Goal: Information Seeking & Learning: Learn about a topic

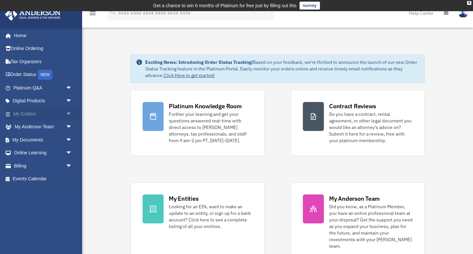
click at [67, 114] on span "arrow_drop_down" at bounding box center [72, 113] width 13 height 13
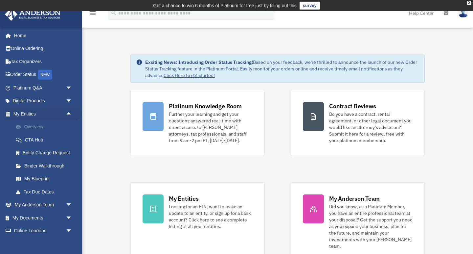
click at [44, 125] on link "Overview" at bounding box center [45, 126] width 73 height 13
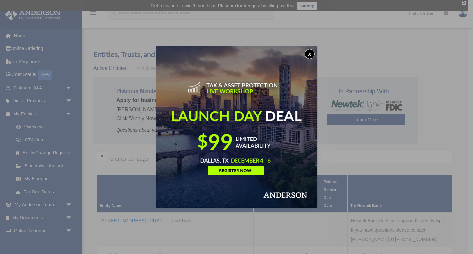
click at [310, 54] on button "x" at bounding box center [310, 54] width 10 height 10
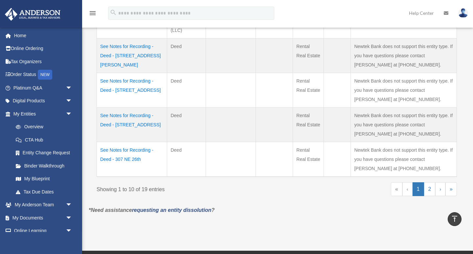
scroll to position [374, 0]
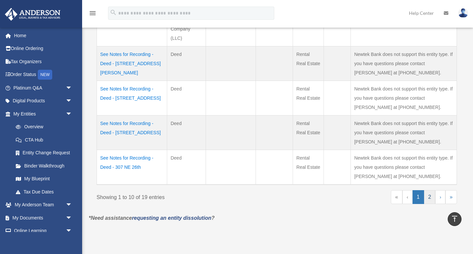
click at [428, 196] on link "2" at bounding box center [430, 197] width 12 height 14
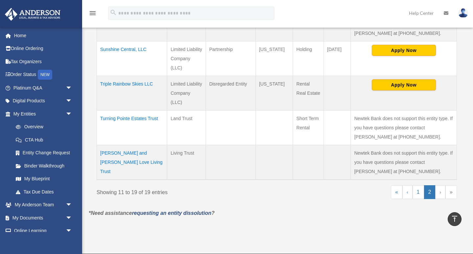
scroll to position [351, 0]
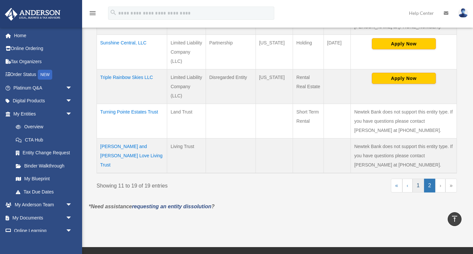
click at [419, 187] on link "1" at bounding box center [419, 185] width 12 height 14
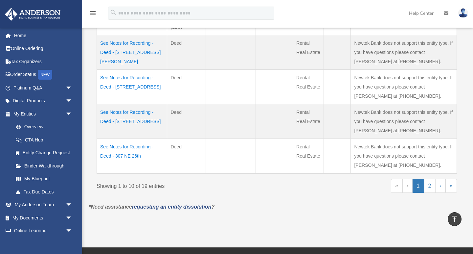
scroll to position [385, 0]
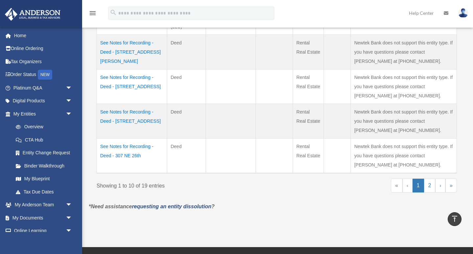
click at [143, 146] on td "See Notes for Recording - Deed - 307 NE 26th" at bounding box center [132, 155] width 70 height 35
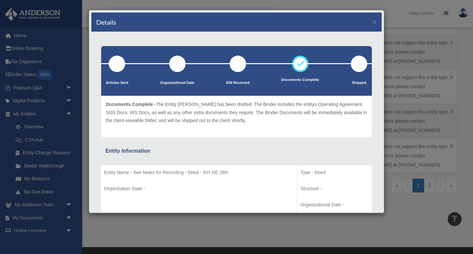
scroll to position [0, 0]
click at [375, 23] on button "×" at bounding box center [375, 21] width 4 height 7
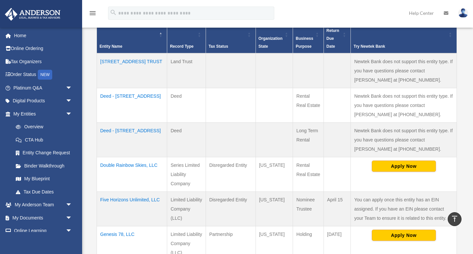
scroll to position [158, 0]
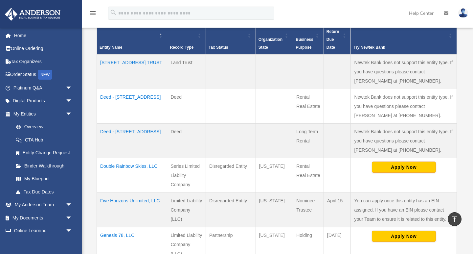
click at [134, 60] on td "9876 SW 55TH COURT TRUST" at bounding box center [132, 71] width 70 height 35
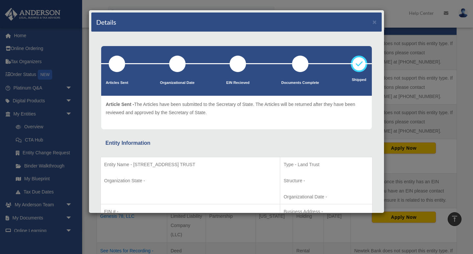
scroll to position [0, 0]
click at [372, 23] on div "Details ×" at bounding box center [236, 21] width 291 height 19
click at [374, 23] on button "×" at bounding box center [375, 21] width 4 height 7
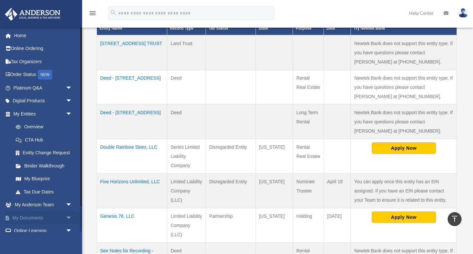
click at [67, 213] on span "arrow_drop_down" at bounding box center [72, 217] width 13 height 13
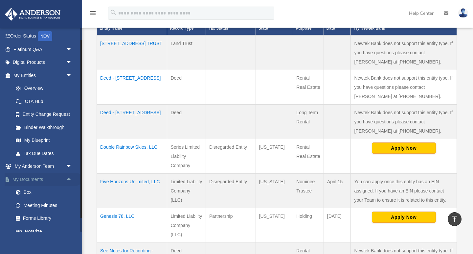
scroll to position [53, 0]
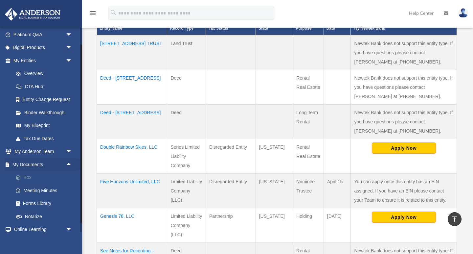
click at [29, 175] on link "Box" at bounding box center [45, 177] width 73 height 13
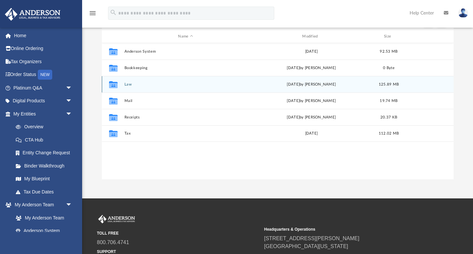
scroll to position [82, 0]
click at [121, 85] on div "Collaborated Folder" at bounding box center [113, 84] width 16 height 11
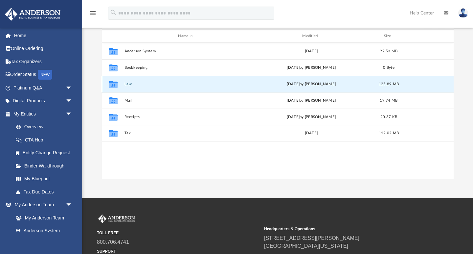
click at [121, 85] on div "Collaborated Folder" at bounding box center [113, 84] width 16 height 11
click at [128, 84] on button "Law" at bounding box center [185, 84] width 123 height 4
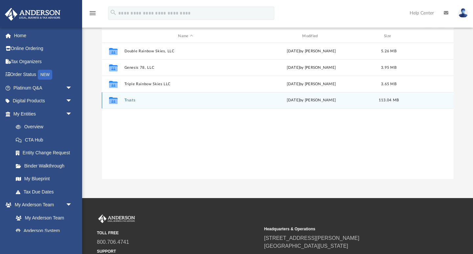
click at [132, 98] on button "Trusts" at bounding box center [185, 100] width 123 height 4
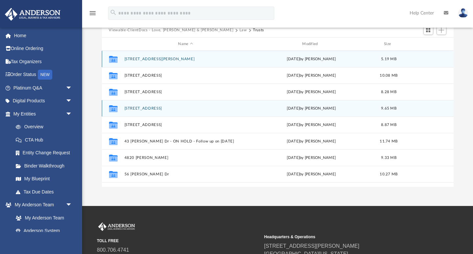
scroll to position [69, 0]
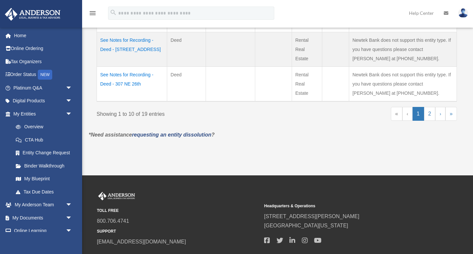
scroll to position [458, 0]
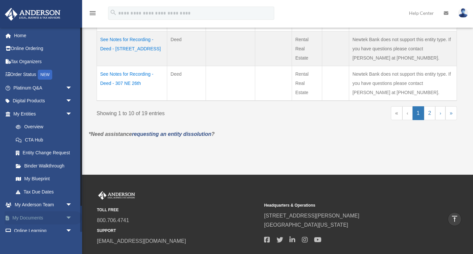
click at [71, 214] on span "arrow_drop_down" at bounding box center [72, 217] width 13 height 13
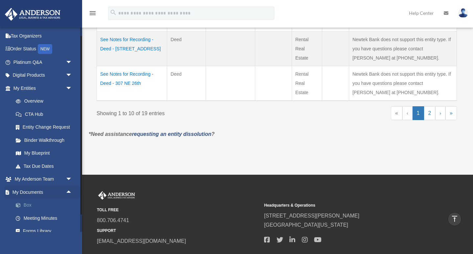
scroll to position [29, 0]
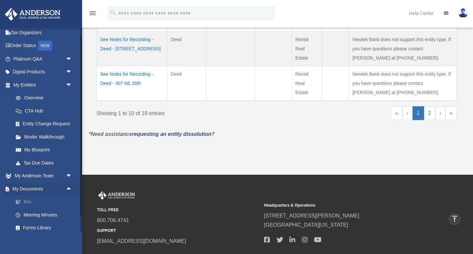
click at [26, 198] on link "Box" at bounding box center [45, 201] width 73 height 13
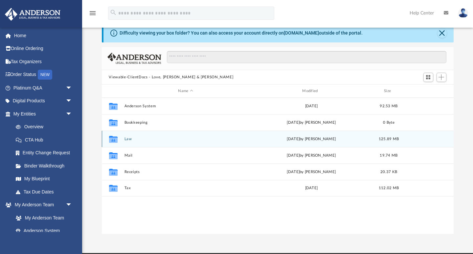
scroll to position [31, 0]
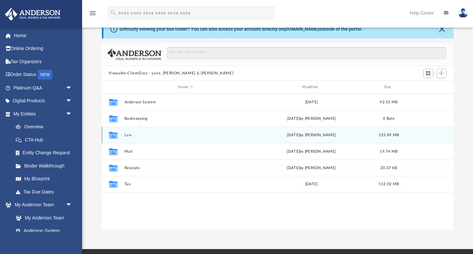
click at [129, 135] on button "Law" at bounding box center [185, 135] width 123 height 4
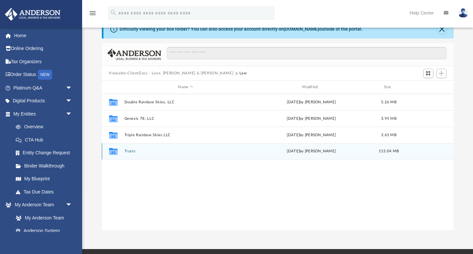
click at [129, 152] on button "Trusts" at bounding box center [185, 151] width 123 height 4
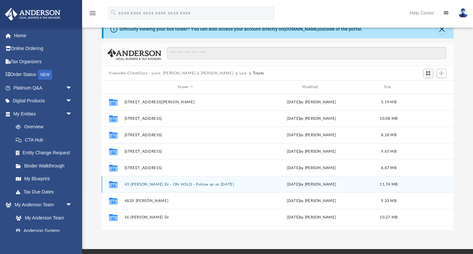
click at [169, 185] on button "43 Curts Dr - ON HOLD - Follow up on Nov 23, 2022" at bounding box center [185, 184] width 123 height 4
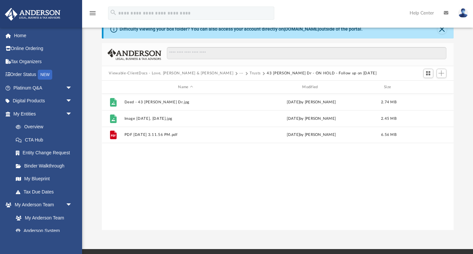
click at [250, 75] on button "Trusts" at bounding box center [255, 73] width 11 height 6
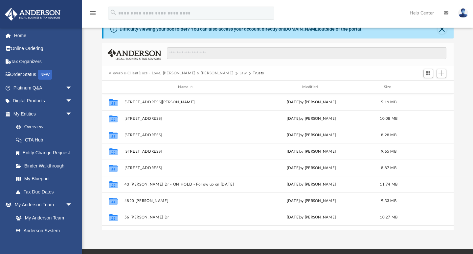
click at [253, 71] on button "Trusts" at bounding box center [258, 73] width 11 height 6
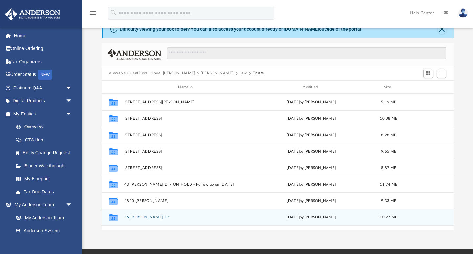
click at [134, 218] on button "56 Curts Dr" at bounding box center [185, 217] width 123 height 4
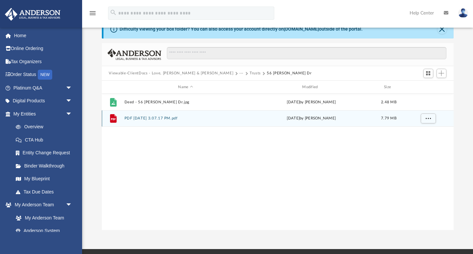
click at [150, 119] on button "PDF 6-27-22, 3.07.17 PM.pdf" at bounding box center [185, 118] width 123 height 4
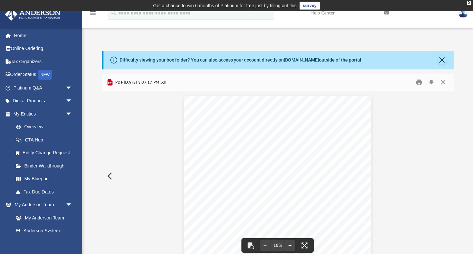
scroll to position [0, 0]
click at [445, 83] on button "Close" at bounding box center [443, 82] width 12 height 10
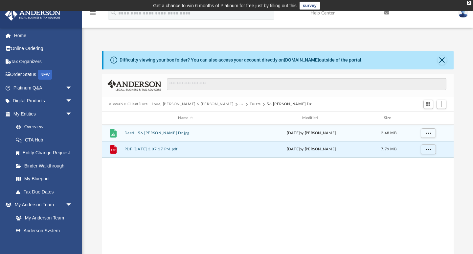
click at [163, 131] on button "Deed - 56 [PERSON_NAME] Dr.jpg" at bounding box center [185, 133] width 123 height 4
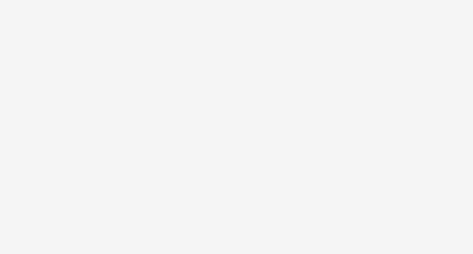
scroll to position [21, 0]
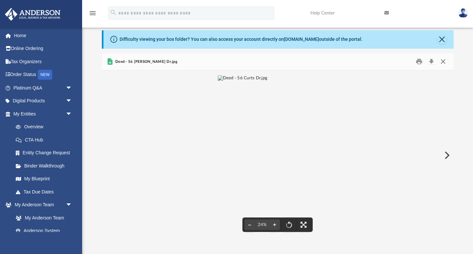
click at [441, 62] on button "Close" at bounding box center [443, 62] width 12 height 10
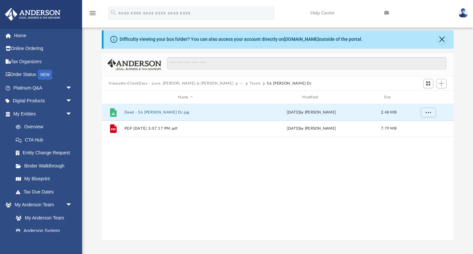
click at [184, 83] on button "Viewable-ClientDocs - Love, [PERSON_NAME] & [PERSON_NAME]" at bounding box center [171, 84] width 125 height 6
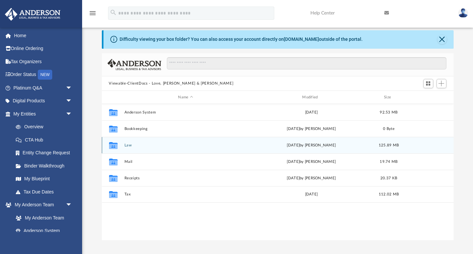
click at [129, 145] on button "Law" at bounding box center [185, 145] width 123 height 4
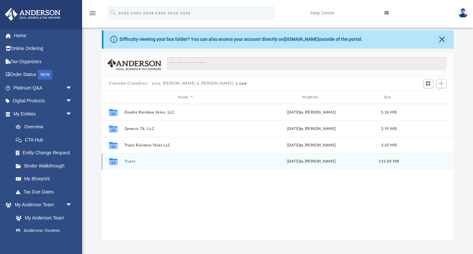
click at [132, 160] on button "Trusts" at bounding box center [185, 161] width 123 height 4
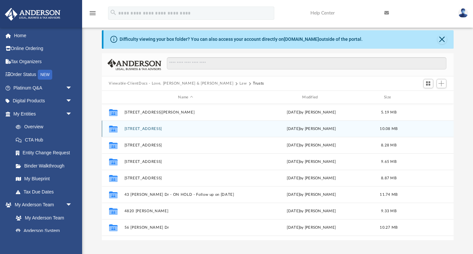
click at [148, 130] on button "[STREET_ADDRESS]" at bounding box center [185, 129] width 123 height 4
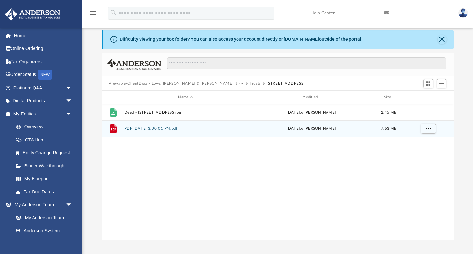
click at [161, 128] on button "PDF 6-27-22, 3.00.01 PM.pdf" at bounding box center [185, 129] width 123 height 4
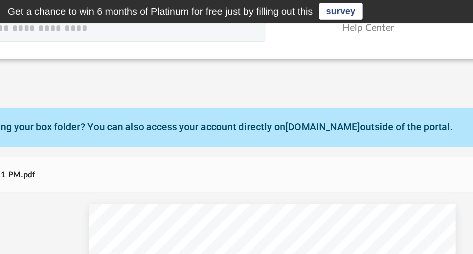
scroll to position [0, 0]
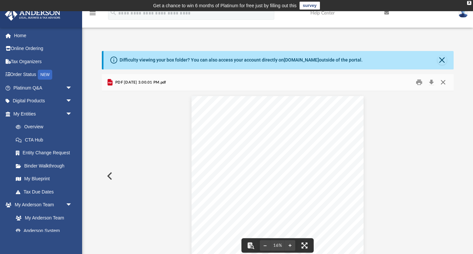
click at [444, 81] on button "Close" at bounding box center [443, 82] width 12 height 10
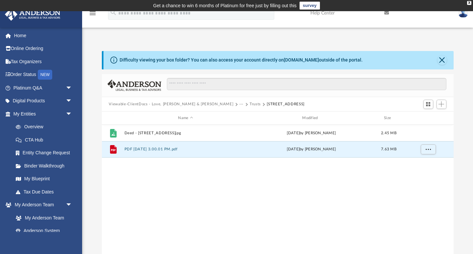
click at [179, 102] on button "Viewable-ClientDocs - Love, [PERSON_NAME] & [PERSON_NAME]" at bounding box center [171, 104] width 125 height 6
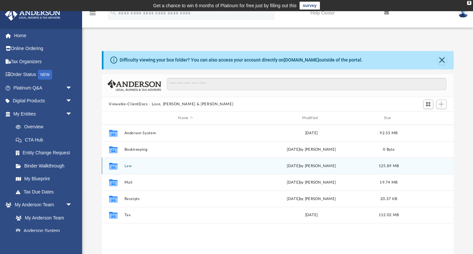
click at [128, 166] on button "Law" at bounding box center [185, 166] width 123 height 4
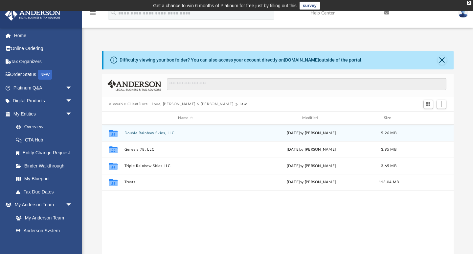
click at [151, 134] on button "Double Rainbow Skies, LLC" at bounding box center [185, 133] width 123 height 4
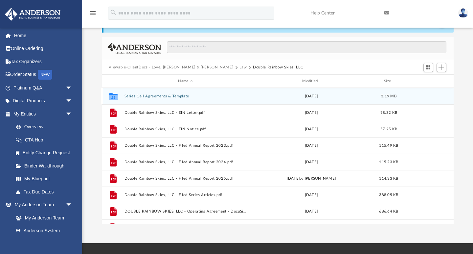
click at [163, 96] on button "Series Cell Agreements & Template" at bounding box center [185, 96] width 123 height 4
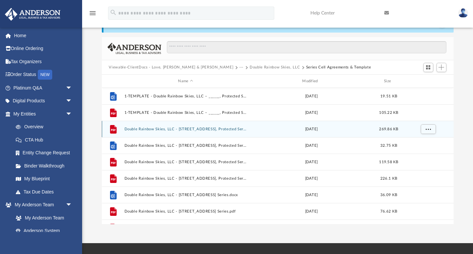
click at [223, 129] on button "Double Rainbow Skies, LLC - 2106 NW Ft Sill Blvd, Protected Series - DocuSigned…" at bounding box center [185, 129] width 123 height 4
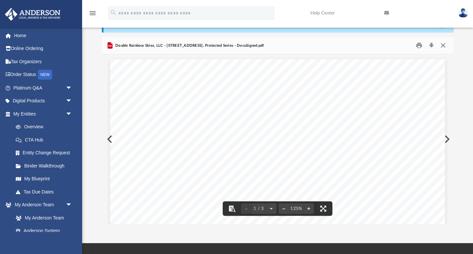
click at [442, 47] on button "Close" at bounding box center [443, 45] width 12 height 10
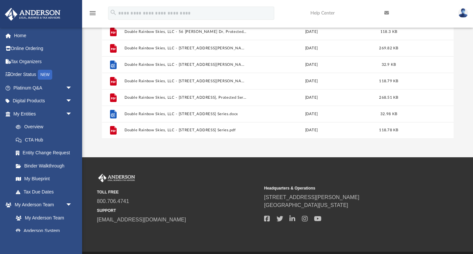
scroll to position [123, 0]
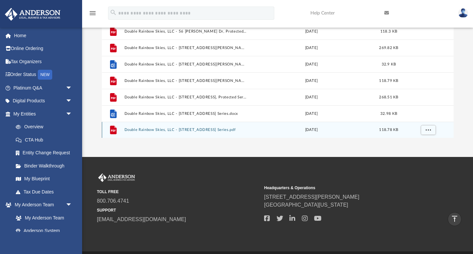
click at [156, 128] on button "Double Rainbow Skies, LLC - 6404 SW Glenhaven Ave, Protected Series.pdf" at bounding box center [185, 130] width 123 height 4
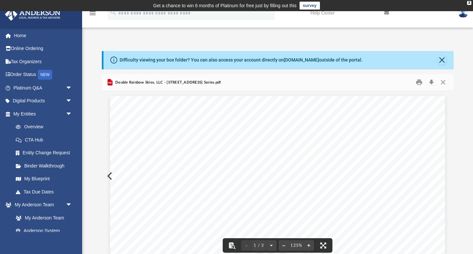
scroll to position [0, 0]
click at [444, 81] on button "Close" at bounding box center [443, 82] width 12 height 10
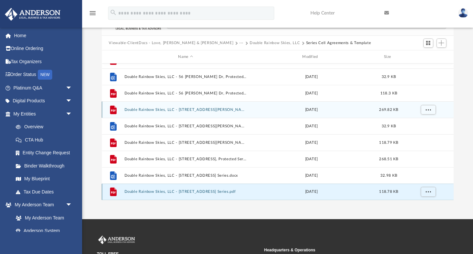
scroll to position [65, 0]
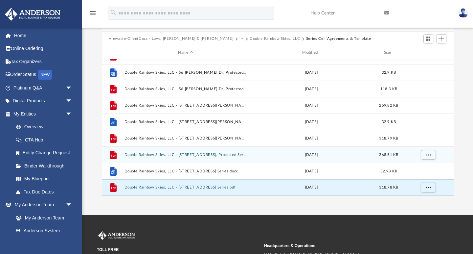
click at [227, 155] on button "Double Rainbow Skies, LLC - 6404 SW Glenhaven Ave, Protected Series - DocuSigne…" at bounding box center [185, 155] width 123 height 4
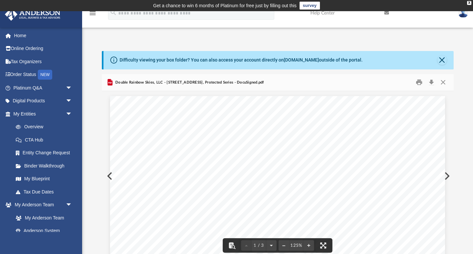
scroll to position [0, 0]
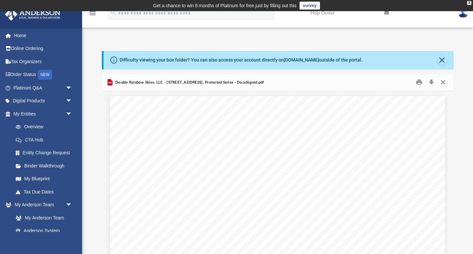
click at [445, 84] on button "Close" at bounding box center [443, 82] width 12 height 10
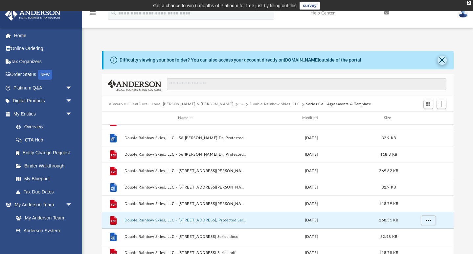
click at [440, 62] on button "Close" at bounding box center [442, 60] width 9 height 9
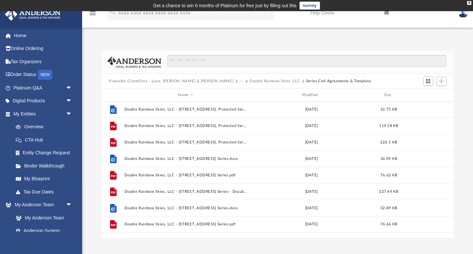
scroll to position [11, 0]
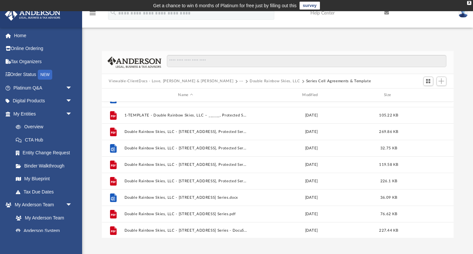
click at [156, 82] on button "Viewable-ClientDocs - Love, [PERSON_NAME] & [PERSON_NAME]" at bounding box center [171, 81] width 125 height 6
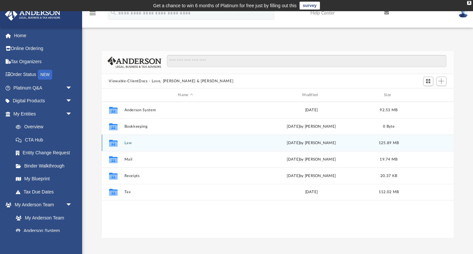
click at [125, 144] on button "Law" at bounding box center [185, 143] width 123 height 4
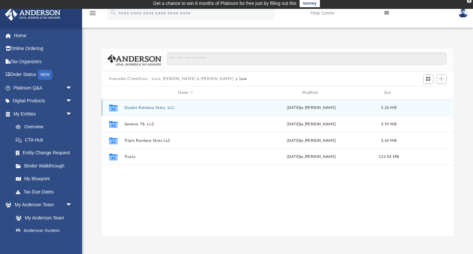
scroll to position [1, 0]
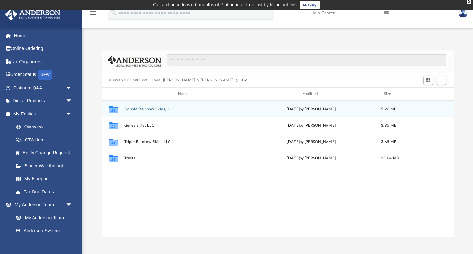
click at [158, 112] on div "Collaborated Folder Double Rainbow Skies, LLC [DATE] by [PERSON_NAME] 5.26 MB" at bounding box center [278, 109] width 352 height 16
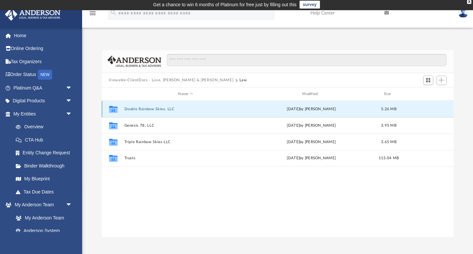
click at [158, 107] on button "Double Rainbow Skies, LLC" at bounding box center [185, 109] width 123 height 4
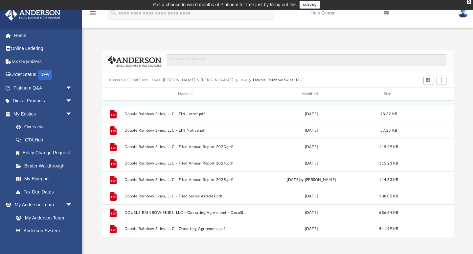
scroll to position [12, 0]
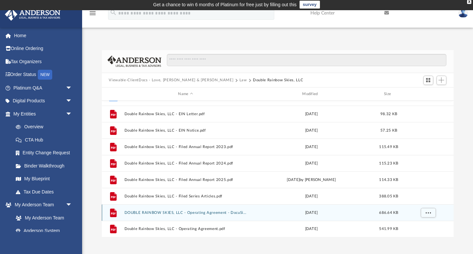
click at [202, 213] on button "DOUBLE RAINBOW SKIES, LLC - Operating Agreement - DocuSigned.pdf" at bounding box center [185, 212] width 123 height 4
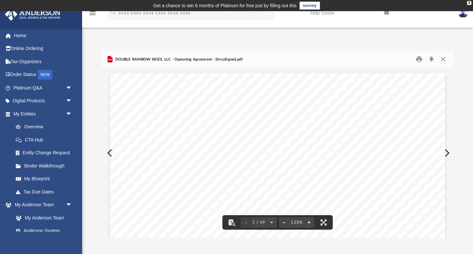
scroll to position [0, 0]
click at [444, 60] on button "Close" at bounding box center [443, 59] width 12 height 10
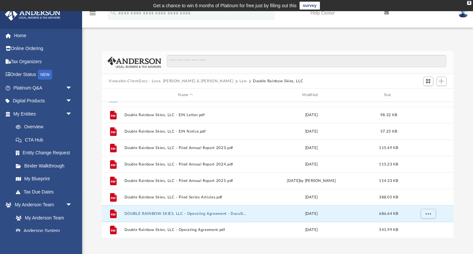
click at [240, 82] on button "Law" at bounding box center [244, 81] width 8 height 6
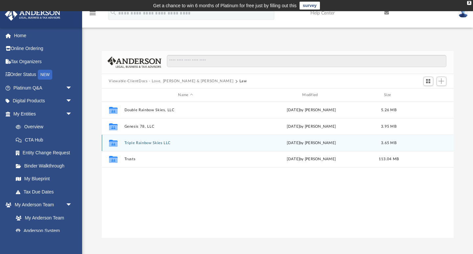
click at [146, 142] on button "Triple Rainbow Skies LLC" at bounding box center [185, 143] width 123 height 4
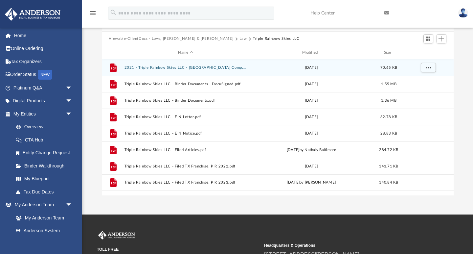
scroll to position [43, 0]
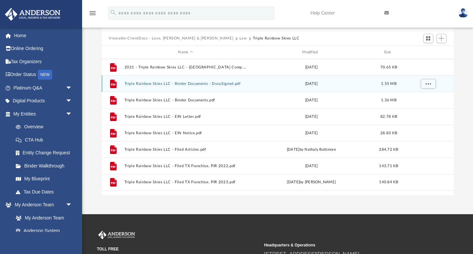
click at [177, 85] on button "Triple Rainbow Skies LLC - Binder Documents - DocuSigned.pdf" at bounding box center [185, 84] width 123 height 4
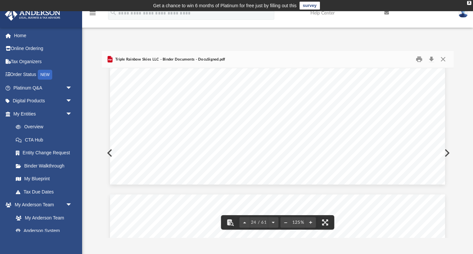
scroll to position [10553, 0]
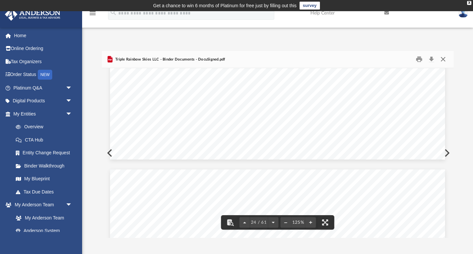
click at [445, 60] on button "Close" at bounding box center [443, 59] width 12 height 10
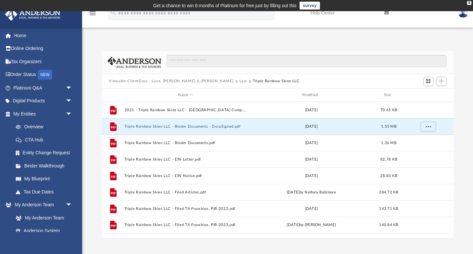
click at [240, 81] on button "Law" at bounding box center [244, 81] width 8 height 6
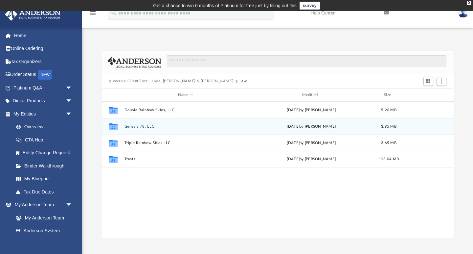
click at [146, 125] on button "Genesis 78, LLC" at bounding box center [185, 126] width 123 height 4
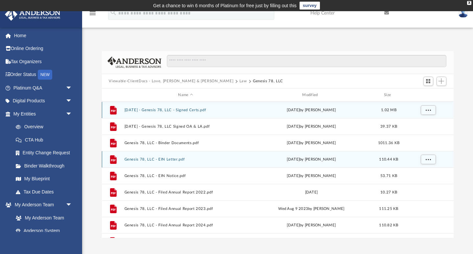
scroll to position [0, 0]
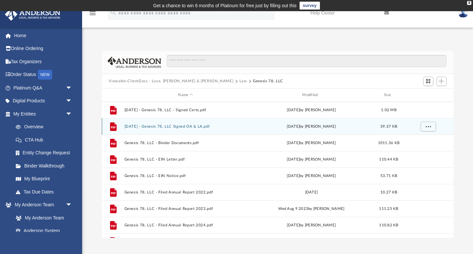
click at [190, 127] on button "[DATE] - Genesis 78, LLC Signed OA & LA.pdf" at bounding box center [185, 126] width 123 height 4
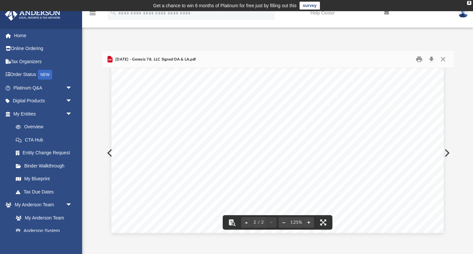
scroll to position [717, 0]
click at [446, 58] on button "Close" at bounding box center [443, 59] width 12 height 10
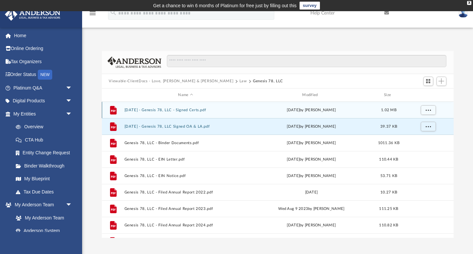
click at [201, 109] on button "[DATE] - Genesis 78, LLC - Signed Certs.pdf" at bounding box center [185, 110] width 123 height 4
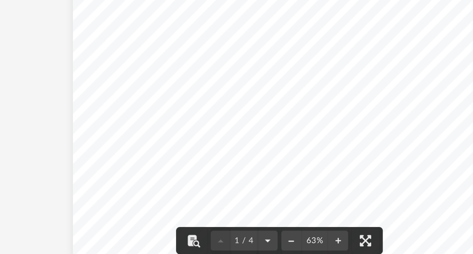
scroll to position [12, 0]
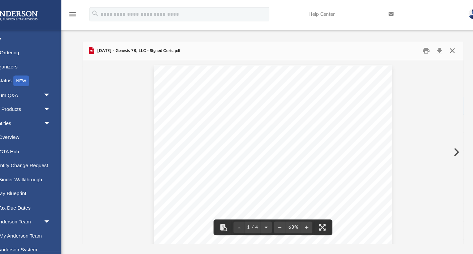
click at [437, 47] on button "Close" at bounding box center [443, 47] width 12 height 10
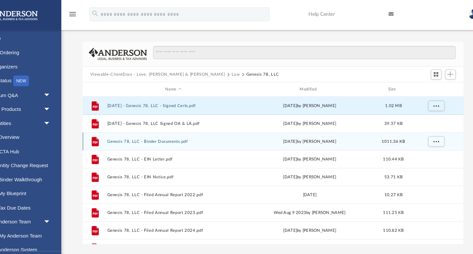
click at [158, 130] on button "Genesis 78, LLC - Binder Documents.pdf" at bounding box center [185, 130] width 123 height 4
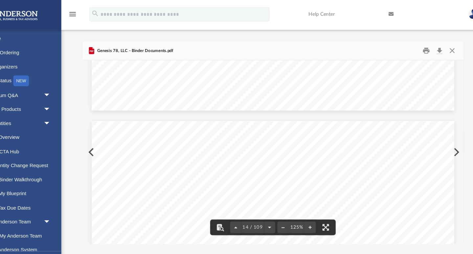
scroll to position [5702, 0]
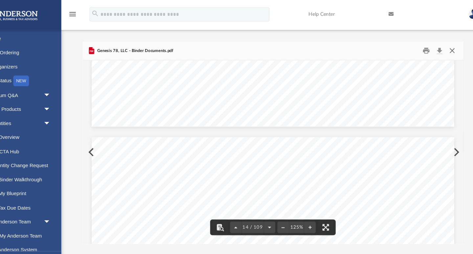
click at [437, 46] on button "Close" at bounding box center [443, 47] width 12 height 10
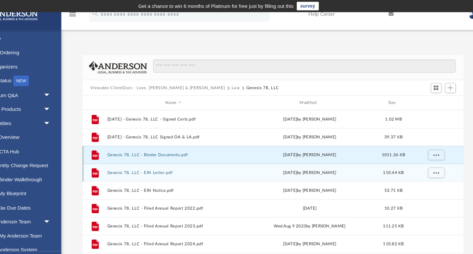
scroll to position [0, 0]
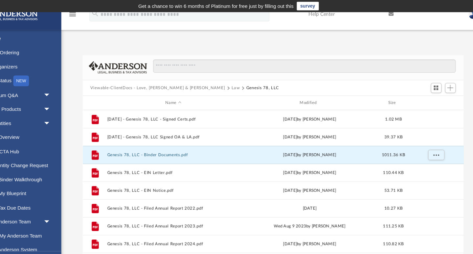
click at [240, 82] on button "Law" at bounding box center [244, 81] width 8 height 6
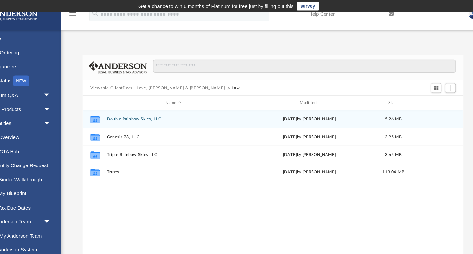
click at [124, 109] on button "Double Rainbow Skies, LLC" at bounding box center [185, 110] width 123 height 4
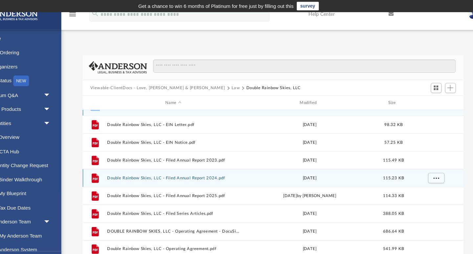
scroll to position [12, 0]
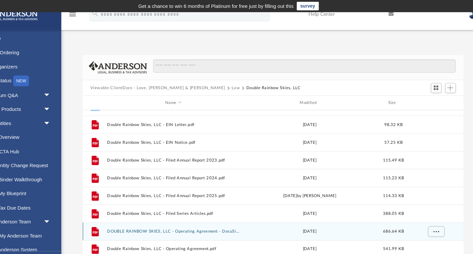
click at [163, 212] on button "DOUBLE RAINBOW SKIES, LLC - Operating Agreement - DocuSigned.pdf" at bounding box center [185, 213] width 123 height 4
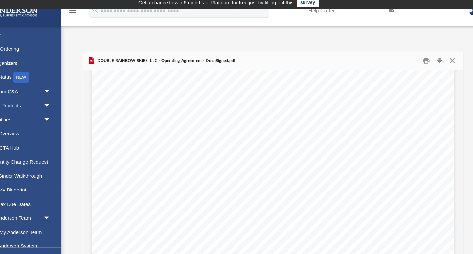
scroll to position [20226, 0]
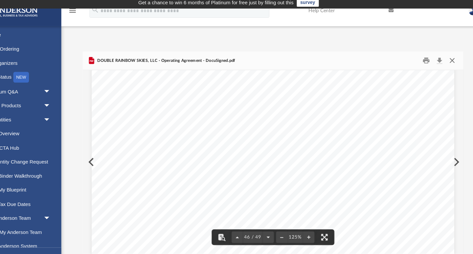
click at [437, 56] on button "Close" at bounding box center [443, 59] width 12 height 10
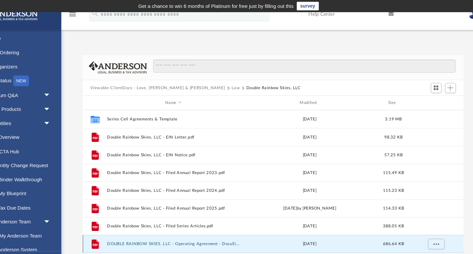
scroll to position [0, 0]
click at [240, 82] on button "Law" at bounding box center [244, 81] width 8 height 6
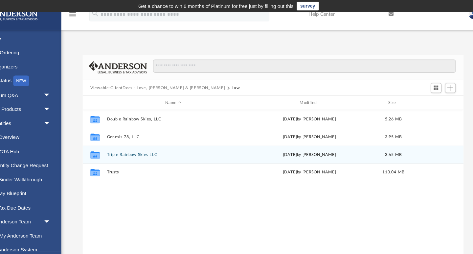
click at [118, 140] on div "Collaborated Folder Triple Rainbow Skies LLC [DATE] by [PERSON_NAME] 3.65 MB" at bounding box center [278, 142] width 352 height 16
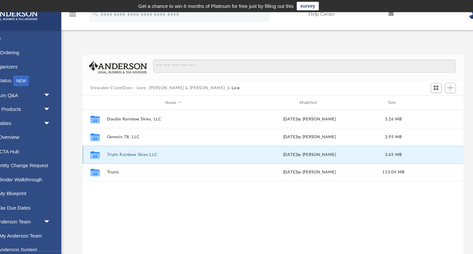
click at [124, 141] on button "Triple Rainbow Skies LLC" at bounding box center [185, 143] width 123 height 4
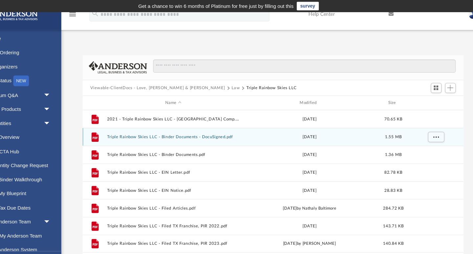
click at [164, 126] on button "Triple Rainbow Skies LLC - Binder Documents - DocuSigned.pdf" at bounding box center [185, 126] width 123 height 4
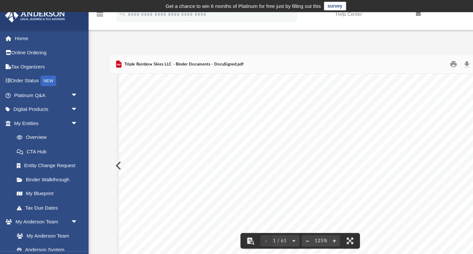
scroll to position [106, 0]
click at [71, 86] on span "arrow_drop_down" at bounding box center [72, 87] width 13 height 13
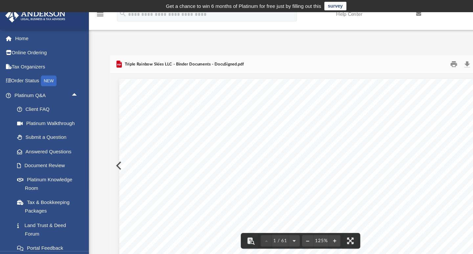
scroll to position [0, 0]
click at [108, 151] on button "Preview" at bounding box center [109, 153] width 14 height 18
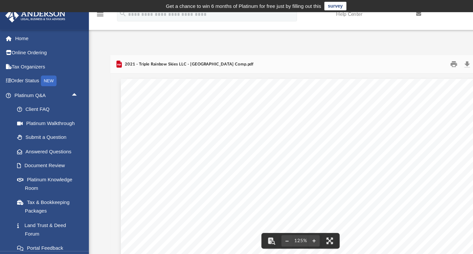
click at [159, 61] on span "2021 - Triple Rainbow Skies LLC - [GEOGRAPHIC_DATA] Comp.pdf" at bounding box center [174, 60] width 120 height 6
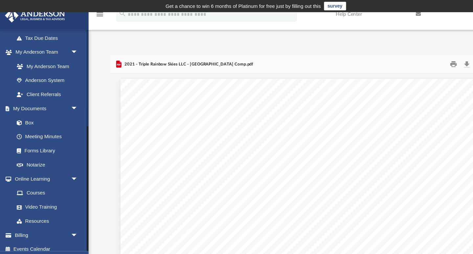
scroll to position [297, 0]
click at [29, 107] on link "Box" at bounding box center [45, 113] width 73 height 13
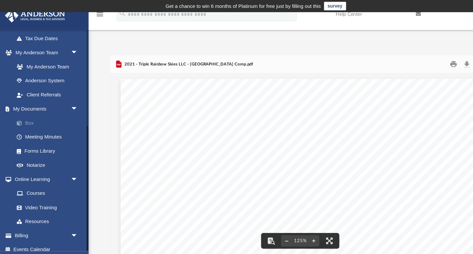
click at [28, 108] on link "Box" at bounding box center [45, 113] width 73 height 13
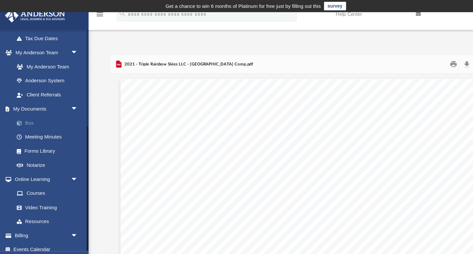
click at [28, 108] on link "Box" at bounding box center [45, 113] width 73 height 13
click at [31, 120] on link "Meeting Minutes" at bounding box center [45, 126] width 73 height 13
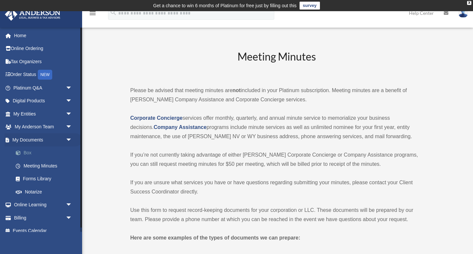
click at [29, 151] on link "Box" at bounding box center [45, 152] width 73 height 13
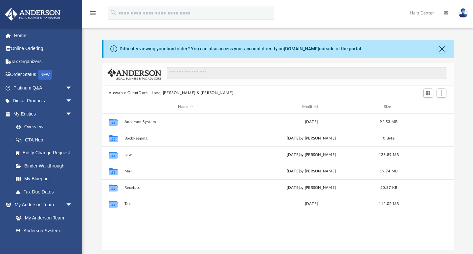
scroll to position [150, 352]
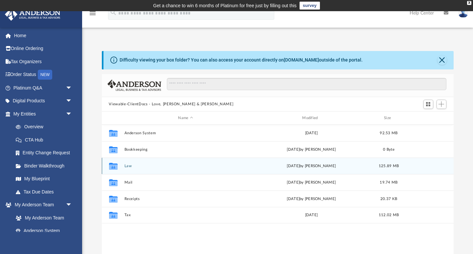
click at [129, 167] on button "Law" at bounding box center [185, 166] width 123 height 4
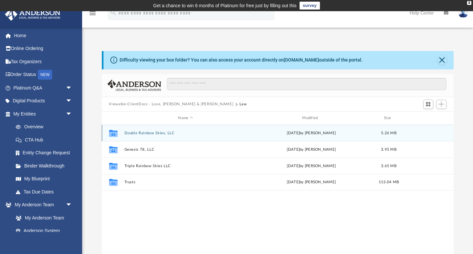
click at [150, 134] on button "Double Rainbow Skies, LLC" at bounding box center [185, 133] width 123 height 4
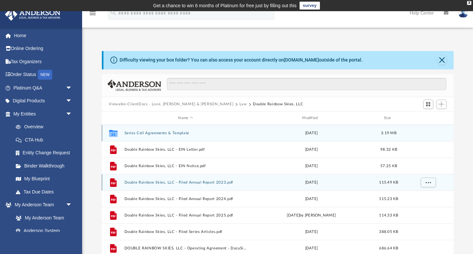
scroll to position [0, 0]
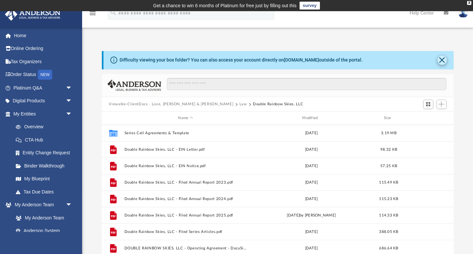
click at [441, 62] on button "Close" at bounding box center [442, 60] width 9 height 9
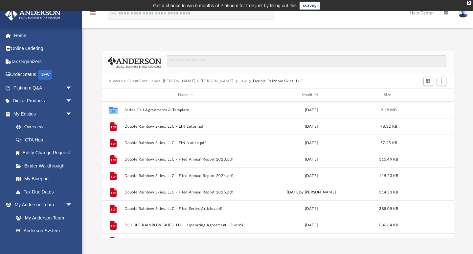
click at [240, 81] on span "Law" at bounding box center [246, 81] width 13 height 6
click at [240, 81] on button "Law" at bounding box center [244, 81] width 8 height 6
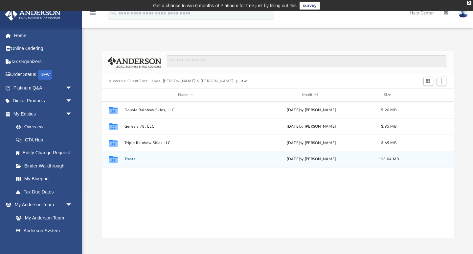
click at [130, 159] on button "Trusts" at bounding box center [185, 159] width 123 height 4
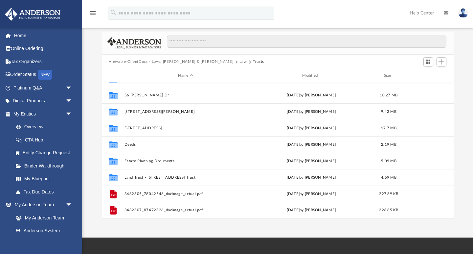
scroll to position [110, 0]
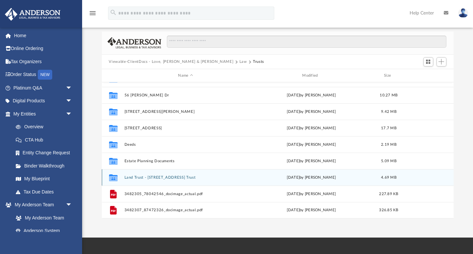
click at [152, 179] on button "Land Trust - [STREET_ADDRESS] Trust" at bounding box center [185, 177] width 123 height 4
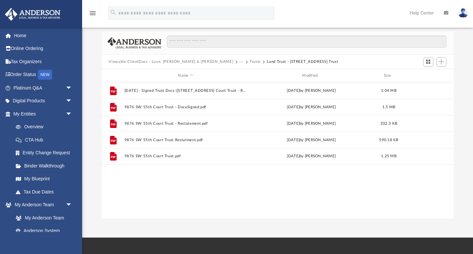
scroll to position [0, 0]
click at [250, 61] on button "Trusts" at bounding box center [255, 62] width 11 height 6
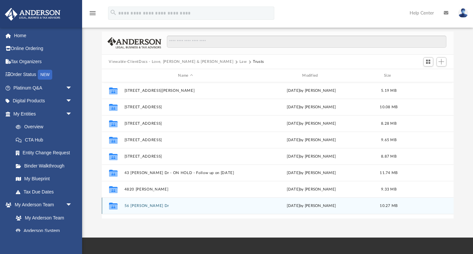
click at [136, 203] on div "Collaborated Folder 56 [PERSON_NAME] Dr [PERSON_NAME][DATE] by [PERSON_NAME] 10…" at bounding box center [278, 205] width 352 height 16
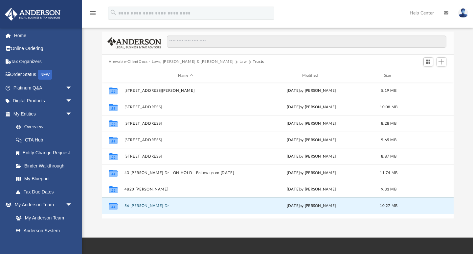
click at [135, 205] on button "56 [PERSON_NAME] Dr" at bounding box center [185, 205] width 123 height 4
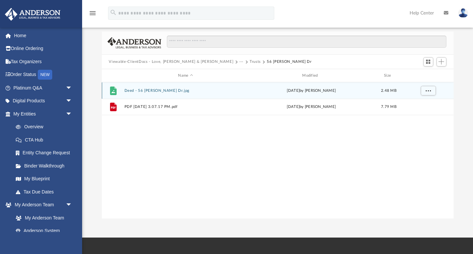
click at [147, 91] on button "Deed - 56 [PERSON_NAME] Dr.jpg" at bounding box center [185, 90] width 123 height 4
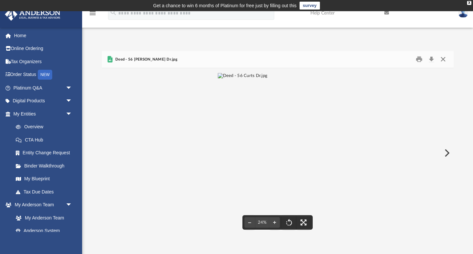
click at [442, 59] on button "Close" at bounding box center [443, 59] width 12 height 10
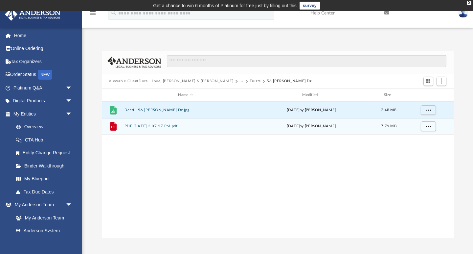
click at [153, 126] on button "PDF [DATE] 3.07.17 PM.pdf" at bounding box center [185, 126] width 123 height 4
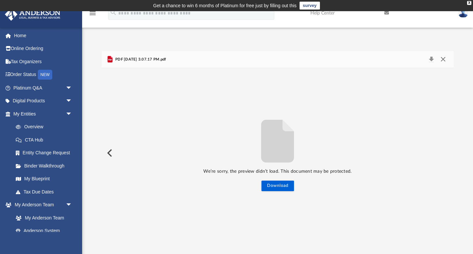
click at [443, 59] on button "Close" at bounding box center [443, 59] width 12 height 9
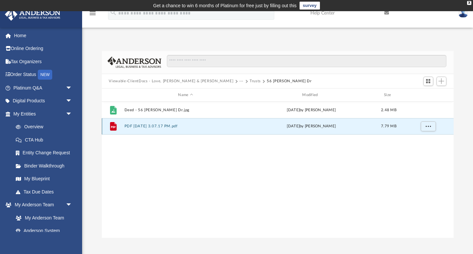
click at [153, 125] on button "PDF [DATE] 3.07.17 PM.pdf" at bounding box center [185, 126] width 123 height 4
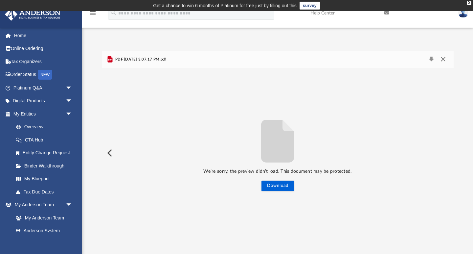
click at [443, 58] on button "Close" at bounding box center [443, 59] width 12 height 9
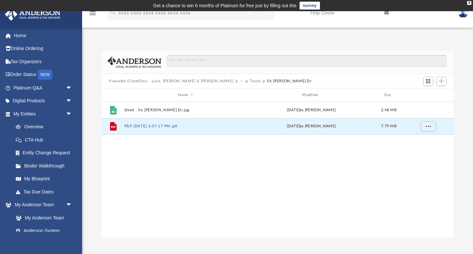
click at [250, 81] on button "Trusts" at bounding box center [255, 81] width 11 height 6
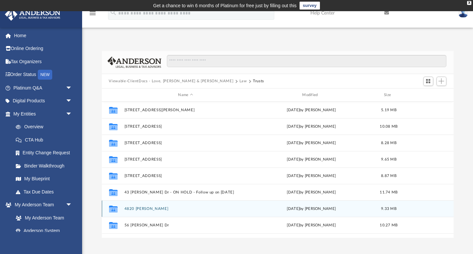
click at [146, 209] on button "4820 [PERSON_NAME]" at bounding box center [185, 208] width 123 height 4
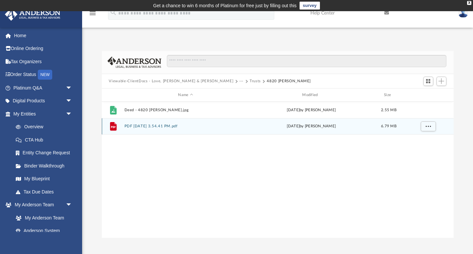
click at [160, 126] on button "PDF [DATE] 3.54.41 PM.pdf" at bounding box center [185, 126] width 123 height 4
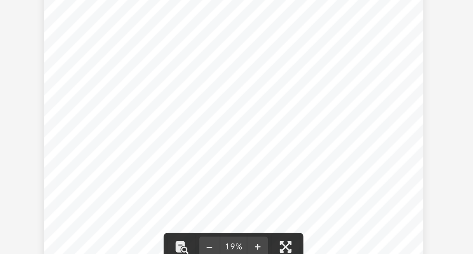
scroll to position [28, 0]
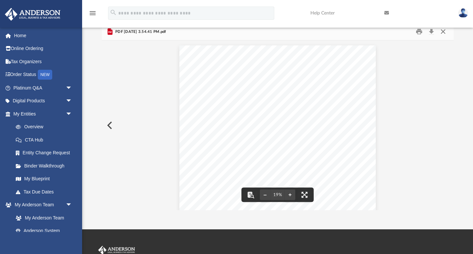
click at [444, 34] on button "Close" at bounding box center [443, 32] width 12 height 10
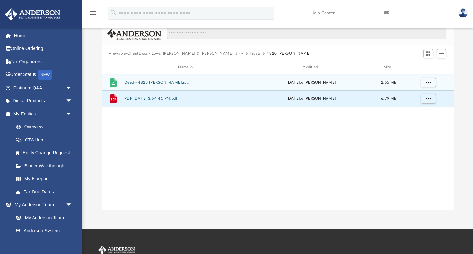
click at [165, 85] on div "File Deed - 4820 [PERSON_NAME].jpg [DATE] by [PERSON_NAME] Love 2.55 MB" at bounding box center [278, 82] width 352 height 16
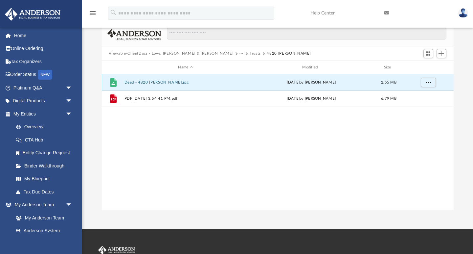
click at [165, 82] on button "Deed - 4820 [PERSON_NAME].jpg" at bounding box center [185, 82] width 123 height 4
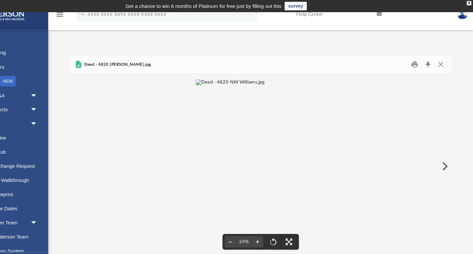
scroll to position [0, 0]
click at [437, 59] on button "Close" at bounding box center [443, 59] width 12 height 10
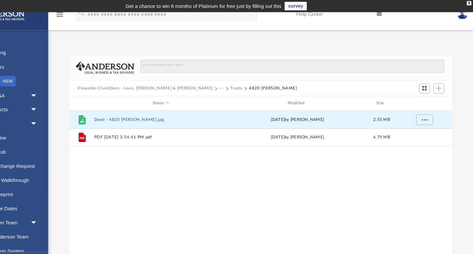
click at [250, 83] on button "Trusts" at bounding box center [255, 81] width 11 height 6
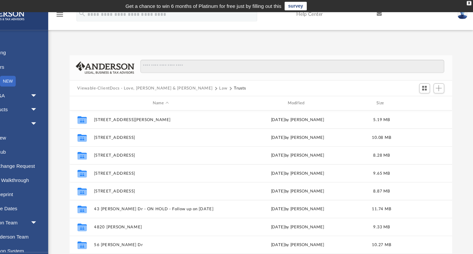
click at [240, 82] on button "Law" at bounding box center [244, 81] width 8 height 6
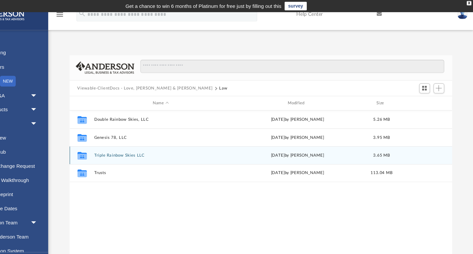
click at [124, 142] on button "Triple Rainbow Skies LLC" at bounding box center [185, 143] width 123 height 4
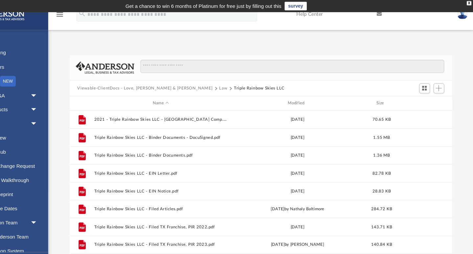
click at [240, 80] on button "Law" at bounding box center [244, 81] width 8 height 6
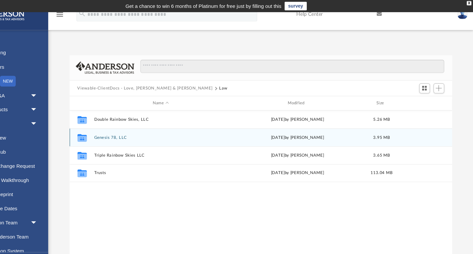
click at [124, 127] on button "Genesis 78, LLC" at bounding box center [185, 126] width 123 height 4
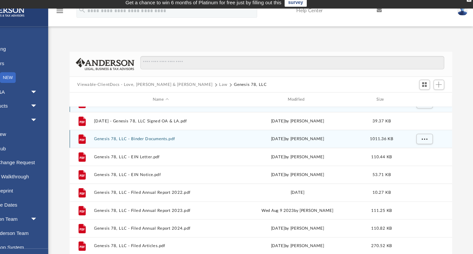
scroll to position [12, 0]
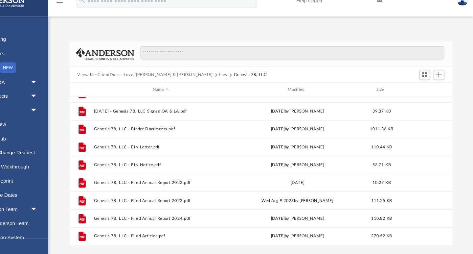
click at [144, 78] on button "Viewable-ClientDocs - Love, [PERSON_NAME] & [PERSON_NAME]" at bounding box center [171, 81] width 125 height 6
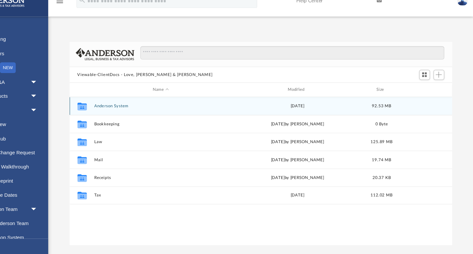
scroll to position [0, 0]
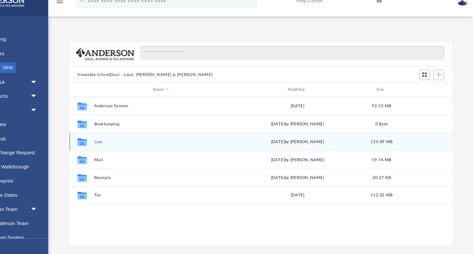
click at [124, 141] on button "Law" at bounding box center [185, 143] width 123 height 4
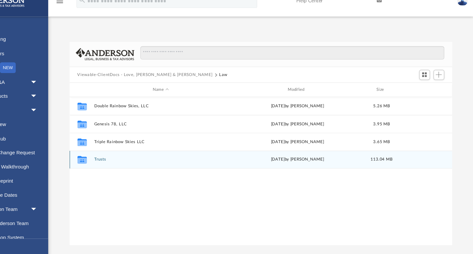
click at [124, 157] on button "Trusts" at bounding box center [185, 159] width 123 height 4
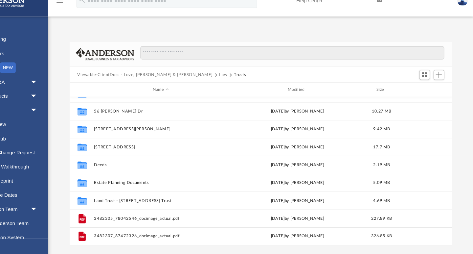
scroll to position [110, 0]
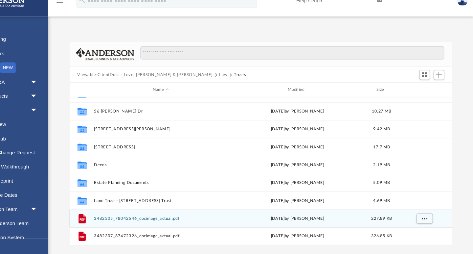
click at [140, 211] on button "3482305_78042546_docimage_actual.pdf" at bounding box center [185, 213] width 123 height 4
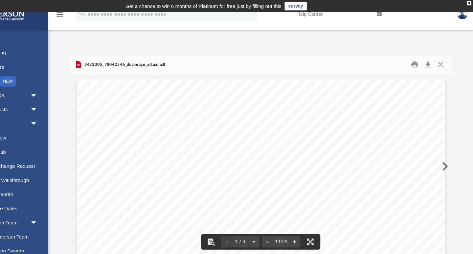
scroll to position [0, 0]
click at [437, 59] on button "Close" at bounding box center [443, 59] width 12 height 10
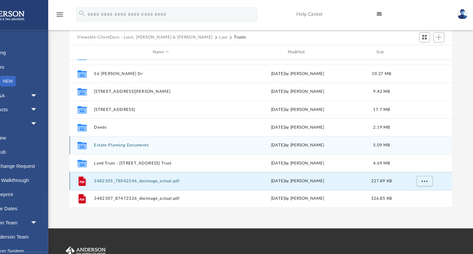
scroll to position [41, 0]
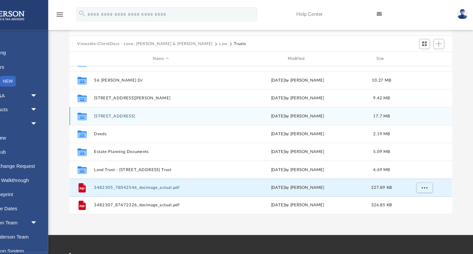
click at [124, 105] on button "[STREET_ADDRESS]" at bounding box center [185, 107] width 123 height 4
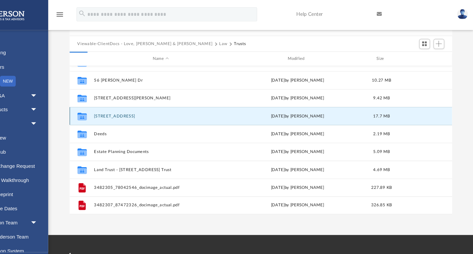
scroll to position [0, 0]
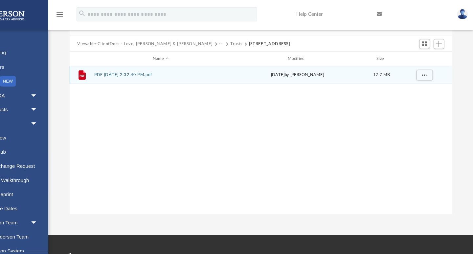
click at [113, 64] on div "File PDF [DATE] 2.32.40 PM.pdf [DATE] by [PERSON_NAME] Love 17.7 MB" at bounding box center [278, 69] width 352 height 16
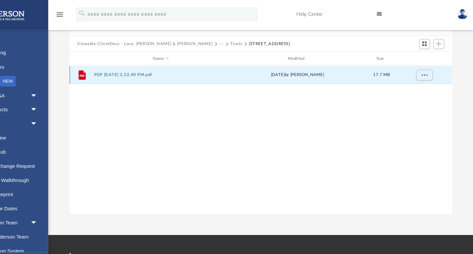
click at [112, 65] on div "File PDF [DATE] 2.32.40 PM.pdf [DATE] by [PERSON_NAME] Love 17.7 MB" at bounding box center [278, 69] width 352 height 16
click at [124, 68] on button "PDF [DATE] 2.32.40 PM.pdf" at bounding box center [185, 69] width 123 height 4
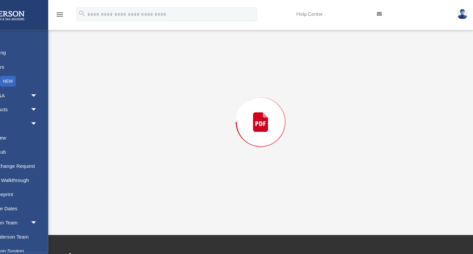
click at [110, 68] on div "Preview" at bounding box center [278, 112] width 352 height 170
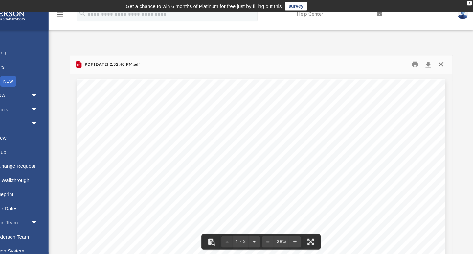
click at [437, 60] on button "Close" at bounding box center [443, 59] width 12 height 10
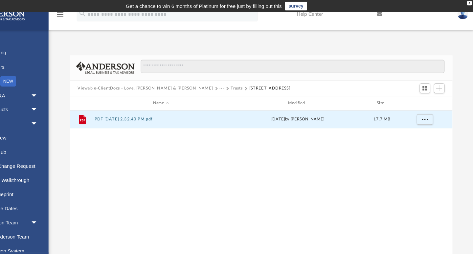
click at [250, 80] on button "Trusts" at bounding box center [255, 81] width 11 height 6
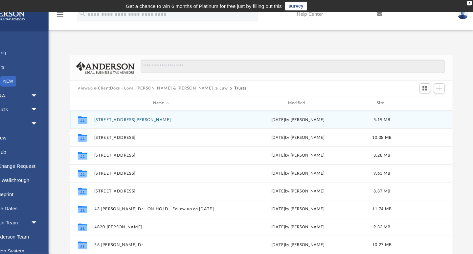
click at [124, 110] on button "[STREET_ADDRESS][PERSON_NAME]" at bounding box center [185, 110] width 123 height 4
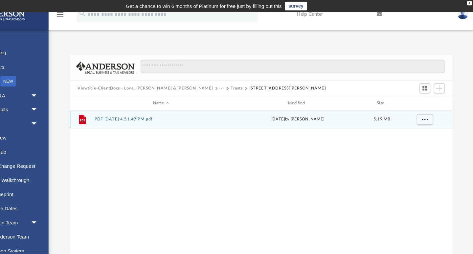
click at [124, 111] on button "PDF [DATE] 4.51.49 PM.pdf" at bounding box center [185, 110] width 123 height 4
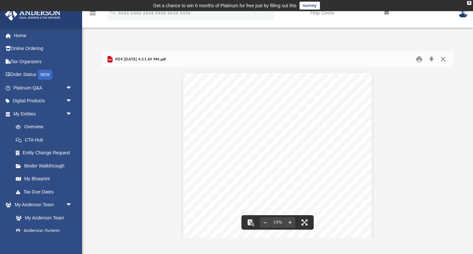
click at [444, 58] on button "Close" at bounding box center [443, 59] width 12 height 10
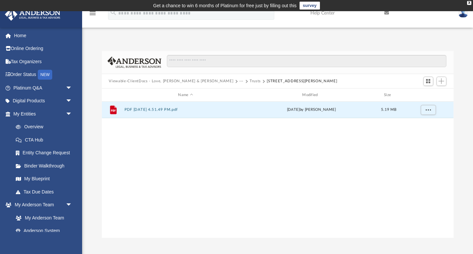
click at [262, 210] on div "File PDF [DATE] 4.51.49 PM.pdf [DATE] by [PERSON_NAME] 5.19 MB" at bounding box center [278, 170] width 352 height 136
